Goal: Task Accomplishment & Management: Manage account settings

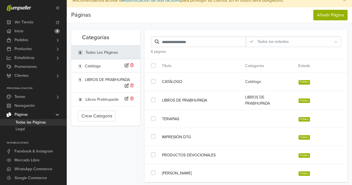
scroll to position [11, 0]
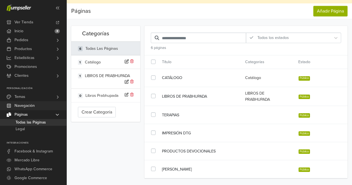
click at [30, 107] on span "Navegación" at bounding box center [24, 105] width 20 height 9
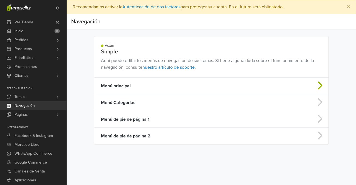
click at [136, 88] on td "Menú principal" at bounding box center [185, 86] width 182 height 17
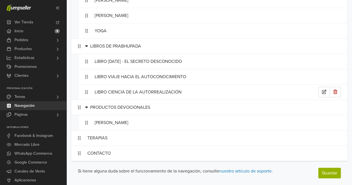
scroll to position [205, 0]
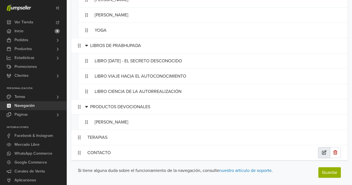
click at [324, 153] on icon "button" at bounding box center [324, 152] width 4 height 4
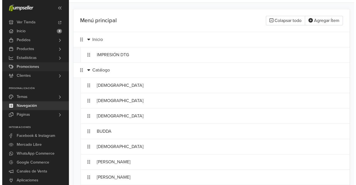
scroll to position [0, 0]
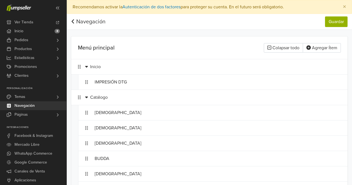
click at [77, 21] on link "Navegación" at bounding box center [88, 21] width 34 height 7
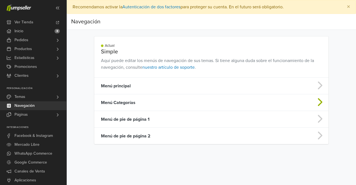
click at [135, 107] on td "Menú Categorías" at bounding box center [185, 102] width 182 height 17
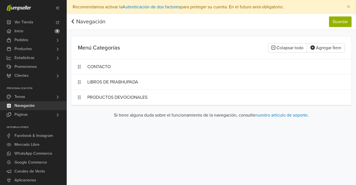
click at [75, 21] on link "Navegación" at bounding box center [88, 21] width 34 height 7
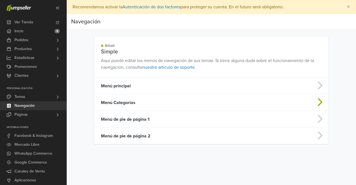
click at [131, 101] on td "Menú Categorías" at bounding box center [185, 102] width 182 height 17
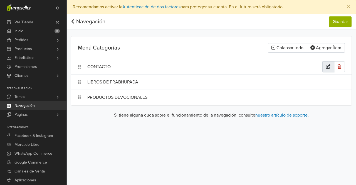
click at [324, 64] on button "button" at bounding box center [328, 66] width 12 height 11
click at [78, 21] on link "Navegación" at bounding box center [88, 21] width 34 height 7
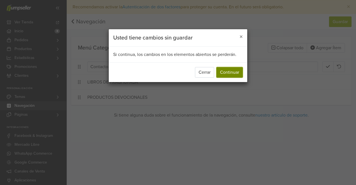
click at [225, 73] on button "Continuar" at bounding box center [229, 72] width 26 height 11
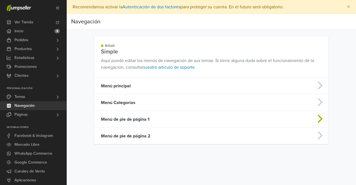
click at [131, 118] on td "Menú de pie de página 1" at bounding box center [185, 119] width 182 height 17
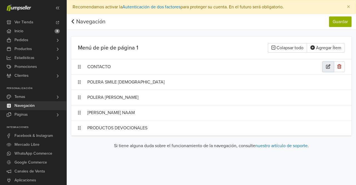
click at [324, 68] on button "button" at bounding box center [328, 66] width 12 height 11
click at [324, 68] on button "button" at bounding box center [327, 66] width 11 height 11
click at [74, 19] on icon at bounding box center [73, 22] width 4 height 6
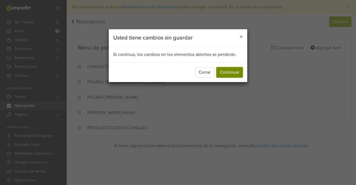
click at [226, 70] on button "Continuar" at bounding box center [229, 72] width 26 height 11
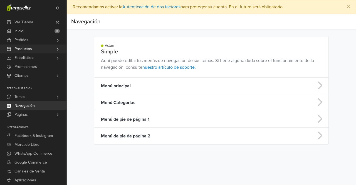
click at [24, 48] on span "Productos" at bounding box center [23, 48] width 18 height 9
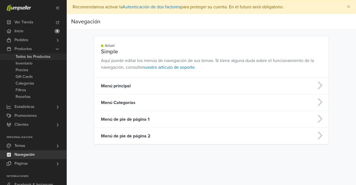
click at [37, 56] on span "Todos los Productos" at bounding box center [33, 56] width 35 height 7
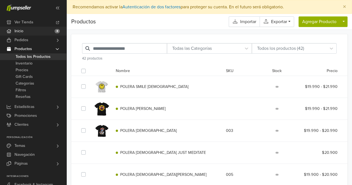
click at [25, 29] on link "Inicio 8" at bounding box center [33, 31] width 66 height 9
